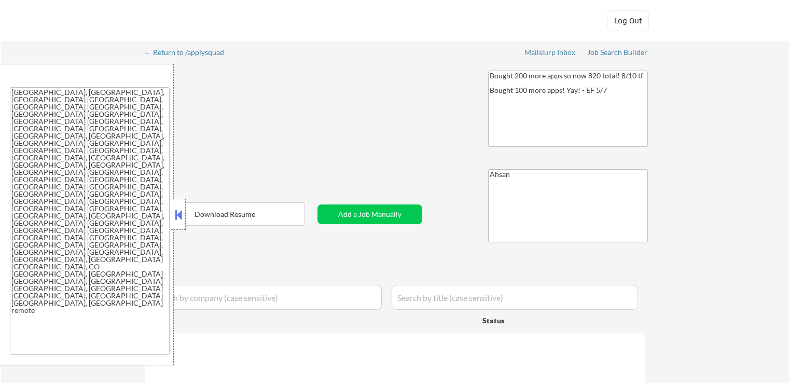
select select ""pending""
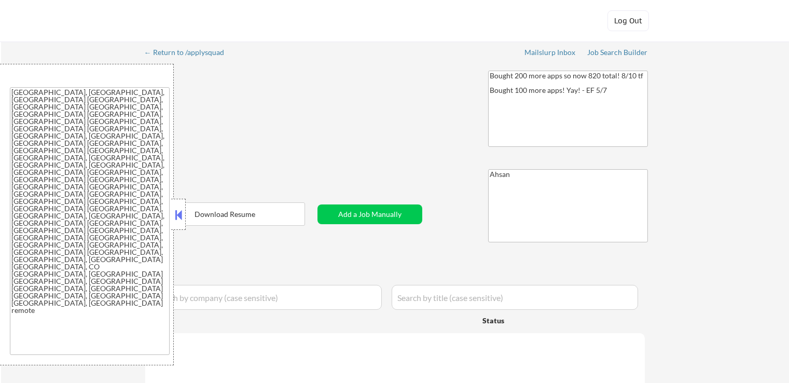
select select ""pending""
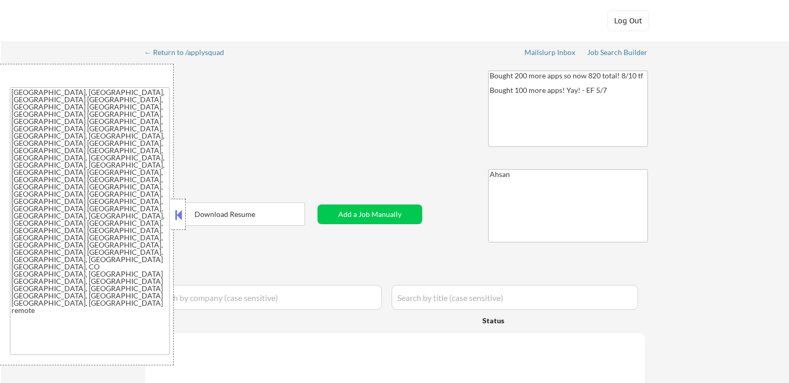
select select ""pending""
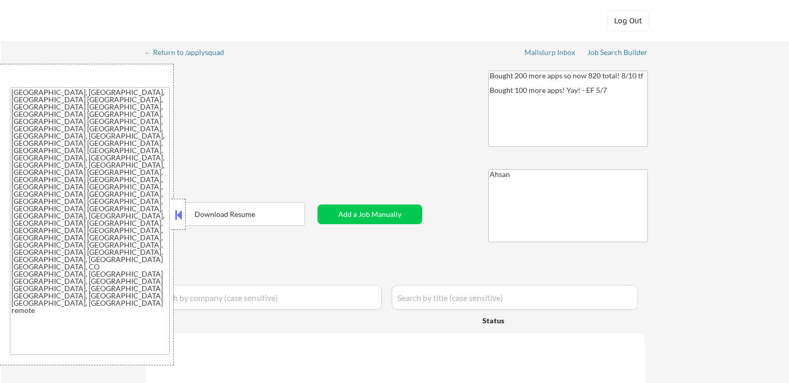
select select ""pending""
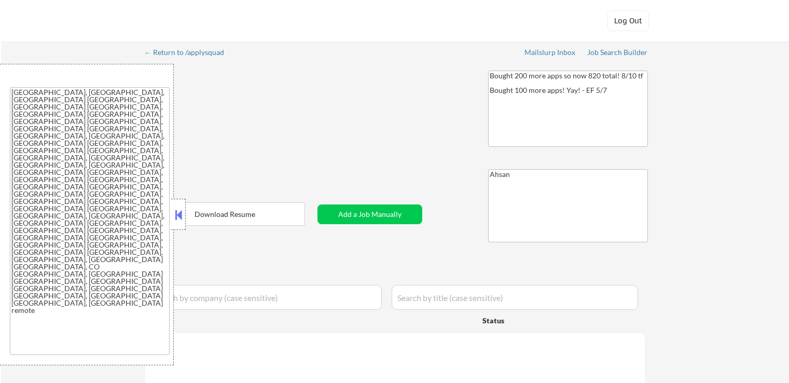
select select ""pending""
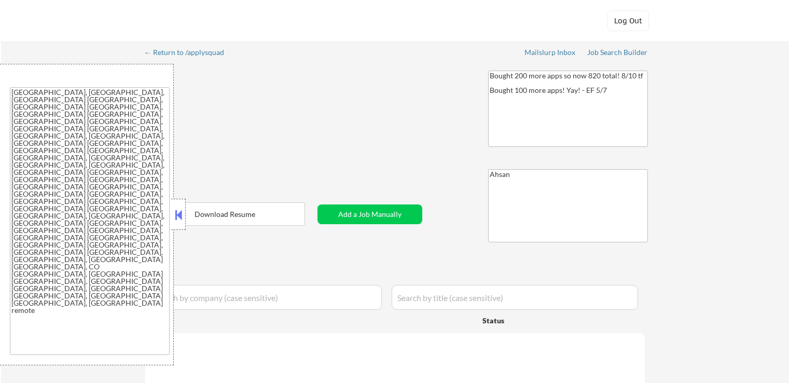
select select ""pending""
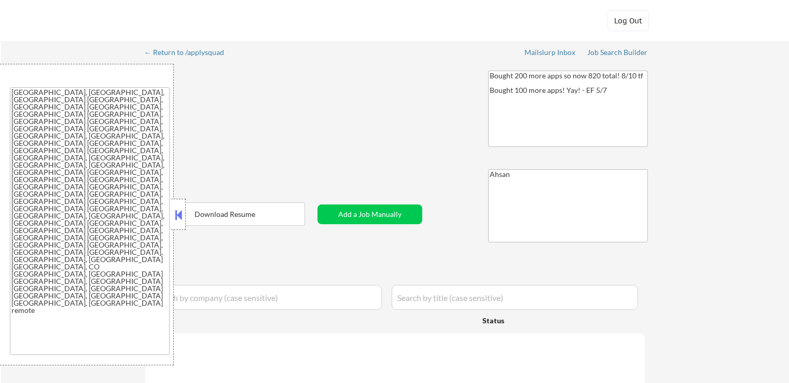
select select ""pending""
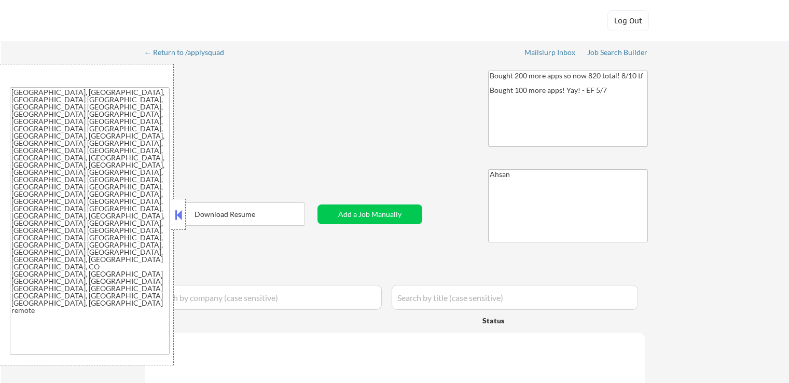
select select ""pending""
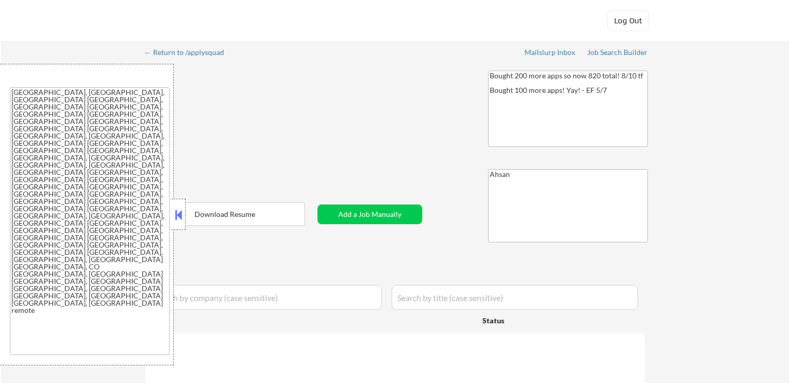
select select ""pending""
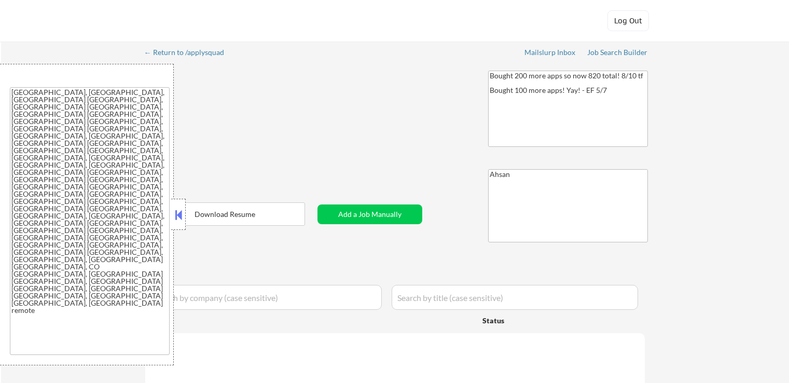
select select ""pending""
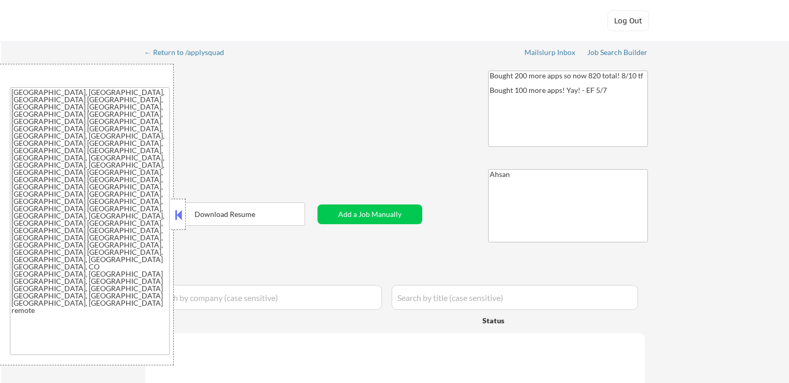
select select ""pending""
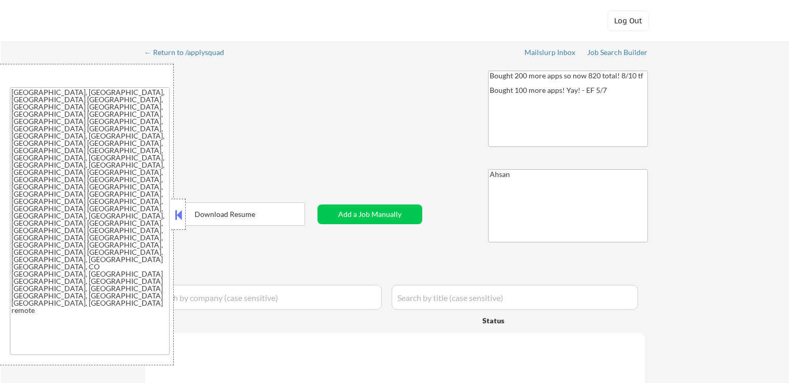
select select ""pending""
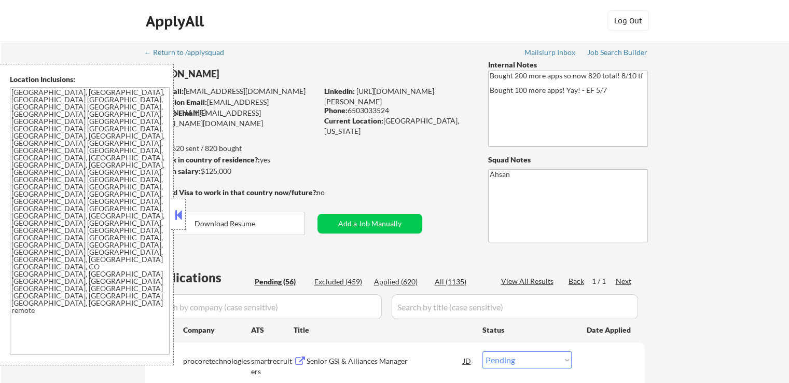
click at [122, 179] on textarea "[GEOGRAPHIC_DATA], [GEOGRAPHIC_DATA], [GEOGRAPHIC_DATA] [GEOGRAPHIC_DATA], [GEO…" at bounding box center [90, 221] width 160 height 268
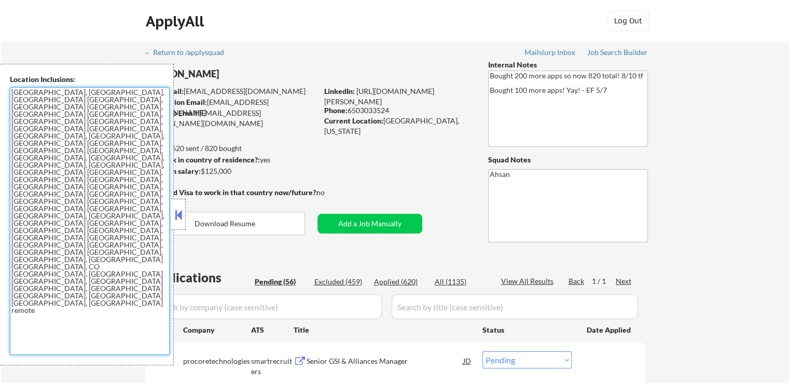
drag, startPoint x: 127, startPoint y: 176, endPoint x: 14, endPoint y: 92, distance: 140.1
click at [14, 92] on textarea "[GEOGRAPHIC_DATA], [GEOGRAPHIC_DATA], [GEOGRAPHIC_DATA] [GEOGRAPHIC_DATA], [GEO…" at bounding box center [90, 221] width 160 height 268
drag, startPoint x: 99, startPoint y: 137, endPoint x: 105, endPoint y: 152, distance: 16.3
click at [99, 137] on textarea "[GEOGRAPHIC_DATA], [GEOGRAPHIC_DATA], [GEOGRAPHIC_DATA] [GEOGRAPHIC_DATA], [GEO…" at bounding box center [90, 221] width 160 height 268
click at [117, 174] on textarea "[GEOGRAPHIC_DATA], [GEOGRAPHIC_DATA], [GEOGRAPHIC_DATA] [GEOGRAPHIC_DATA], [GEO…" at bounding box center [90, 221] width 160 height 268
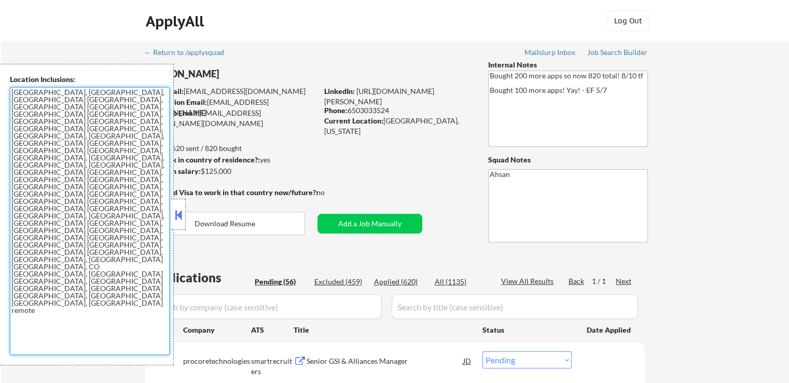
click at [121, 175] on textarea "[GEOGRAPHIC_DATA], [GEOGRAPHIC_DATA], [GEOGRAPHIC_DATA] [GEOGRAPHIC_DATA], [GEO…" at bounding box center [90, 221] width 160 height 268
drag, startPoint x: 120, startPoint y: 172, endPoint x: 1, endPoint y: 95, distance: 142.3
click at [1, 95] on div "Location Inclusions: [GEOGRAPHIC_DATA], [GEOGRAPHIC_DATA] [GEOGRAPHIC_DATA], [G…" at bounding box center [87, 214] width 174 height 301
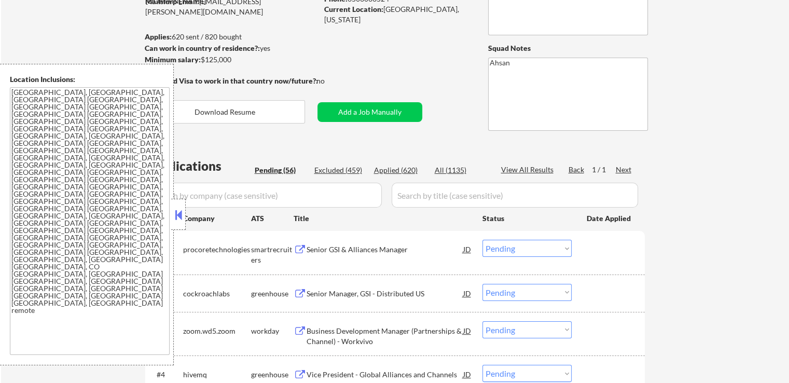
scroll to position [207, 0]
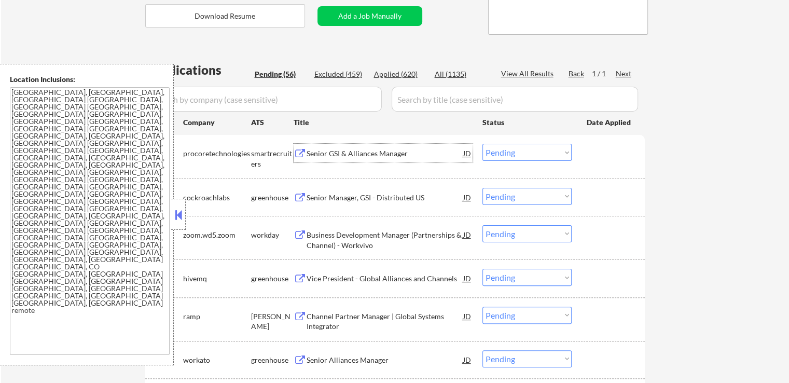
click at [381, 152] on div "Senior GSI & Alliances Manager" at bounding box center [384, 153] width 157 height 10
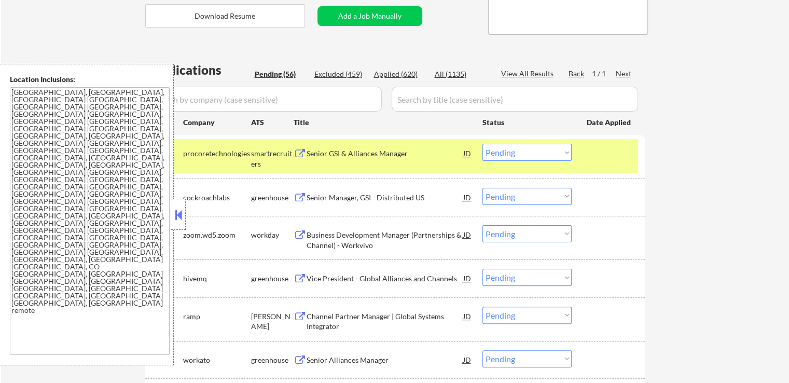
click at [133, 246] on span "Profile" at bounding box center [123, 250] width 20 height 8
click at [62, 333] on span "Edit" at bounding box center [56, 337] width 12 height 8
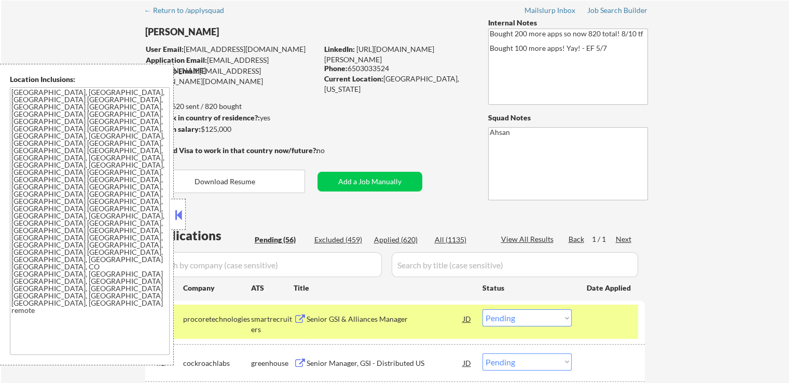
scroll to position [0, 0]
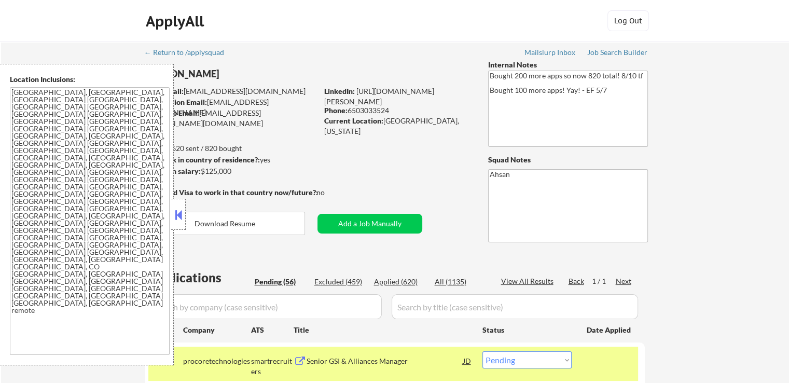
click at [625, 52] on div "Job Search Builder" at bounding box center [617, 52] width 61 height 7
